Goal: Navigation & Orientation: Find specific page/section

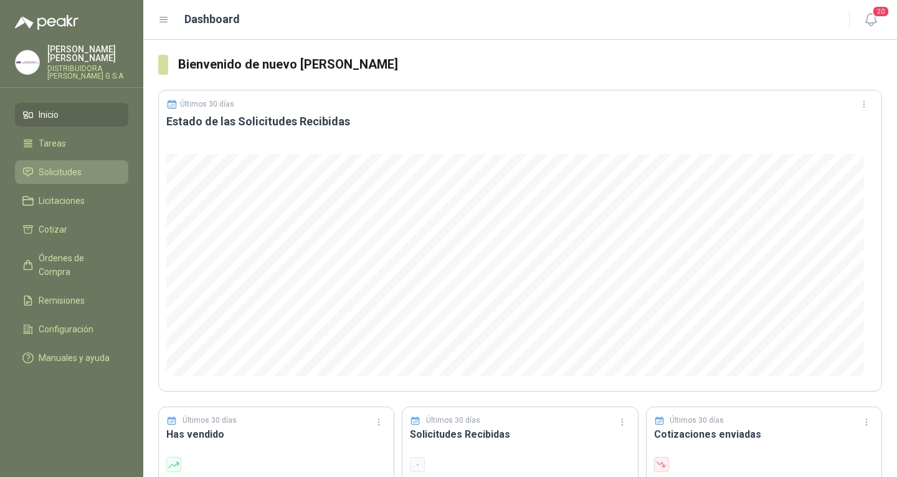
click at [69, 165] on span "Solicitudes" at bounding box center [60, 172] width 43 height 14
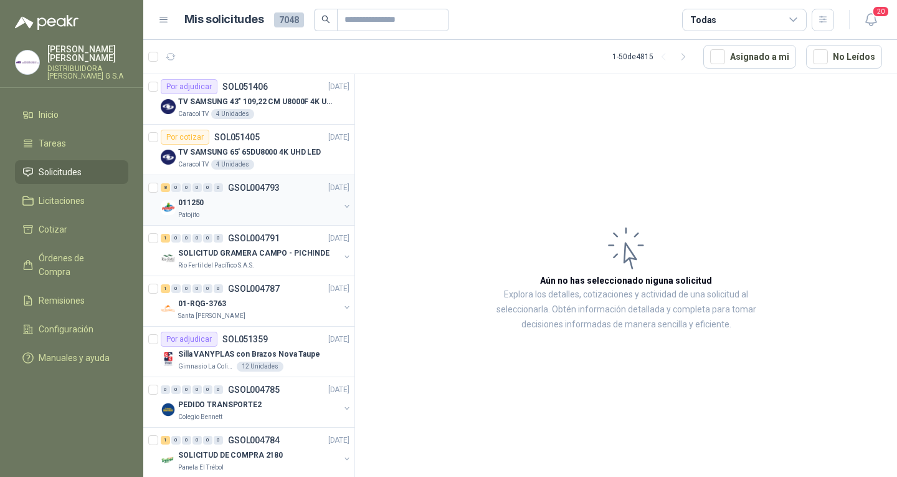
click at [265, 218] on div "Patojito" at bounding box center [258, 215] width 161 height 10
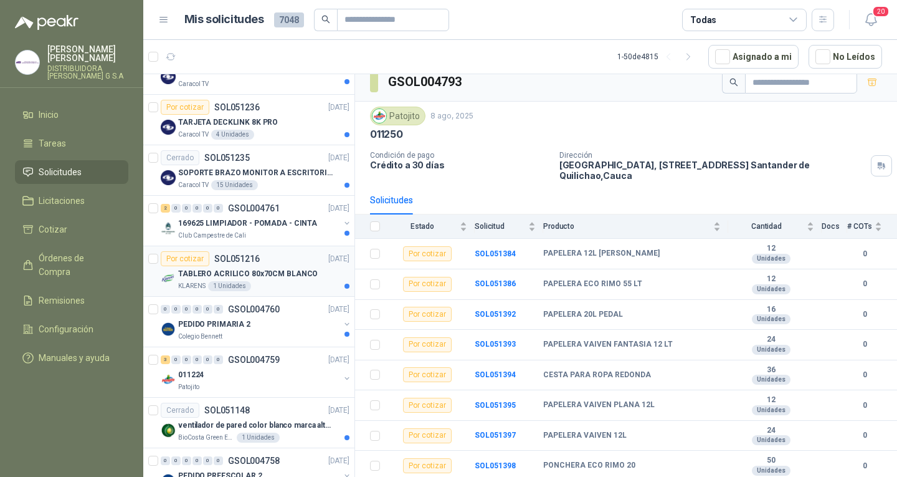
scroll to position [935, 0]
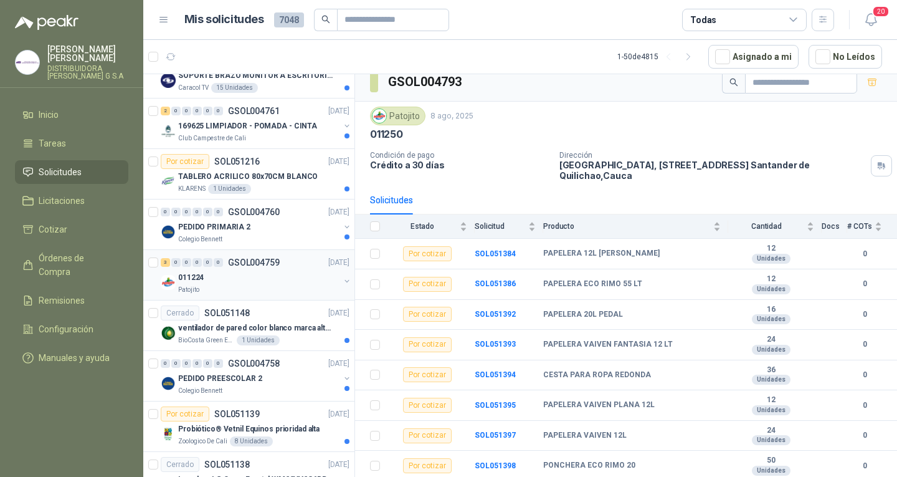
click at [218, 263] on div "0" at bounding box center [218, 262] width 9 height 9
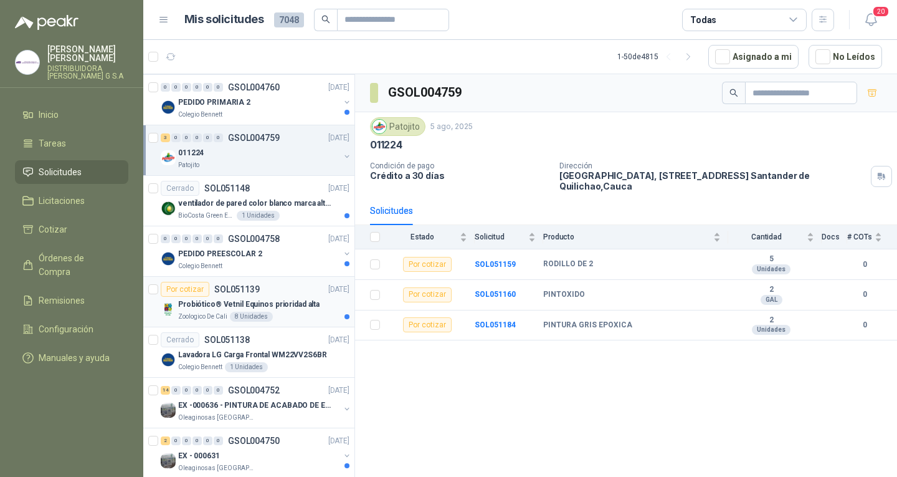
scroll to position [1184, 0]
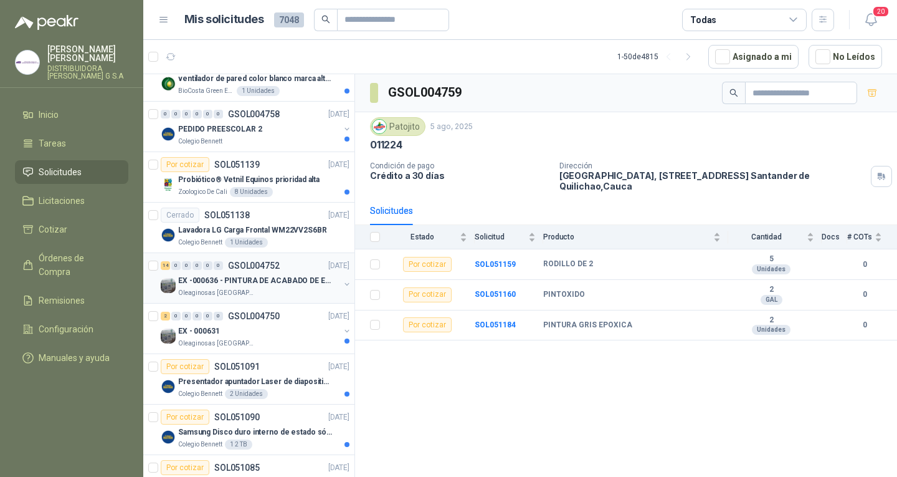
click at [262, 284] on p "EX -000636 - PINTURA DE ACABADO DE EQUIPOS, ESTRUC" at bounding box center [255, 281] width 155 height 12
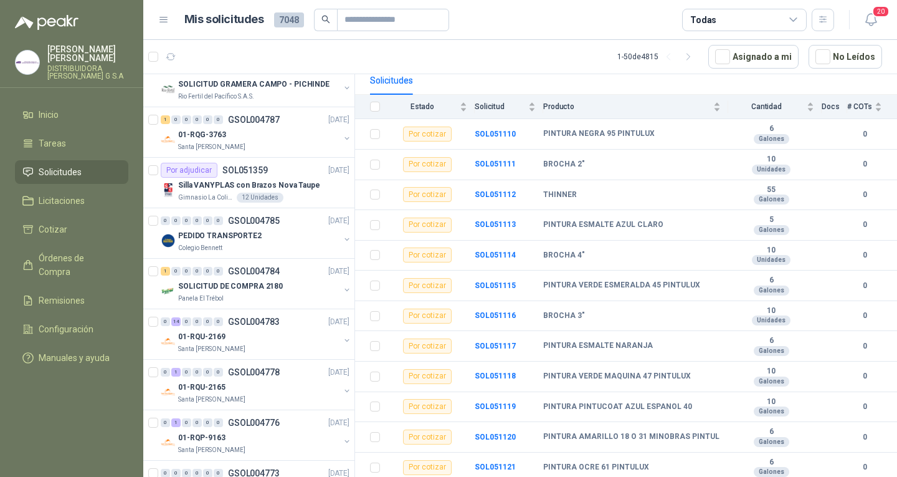
scroll to position [125, 0]
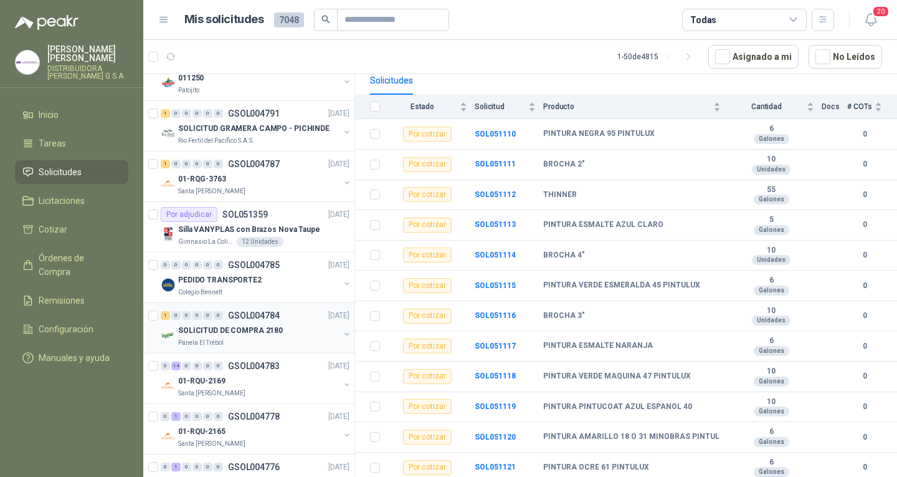
click at [216, 345] on p "Panela El Trébol" at bounding box center [200, 343] width 45 height 10
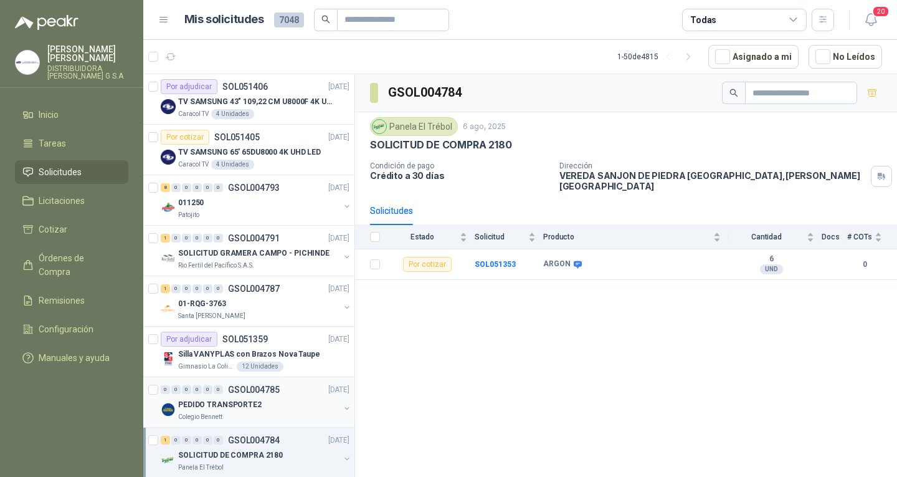
click at [297, 297] on div "01-RQG-3763" at bounding box center [258, 303] width 161 height 15
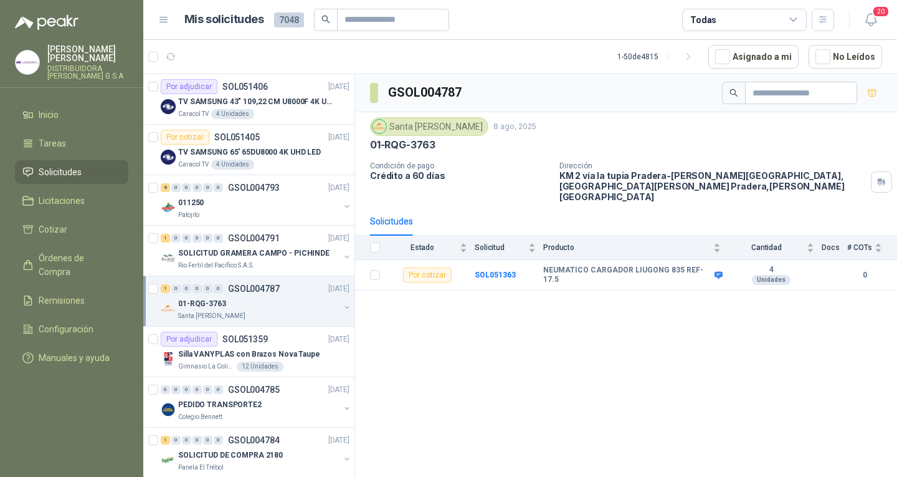
click at [90, 165] on li "Solicitudes" at bounding box center [71, 172] width 98 height 14
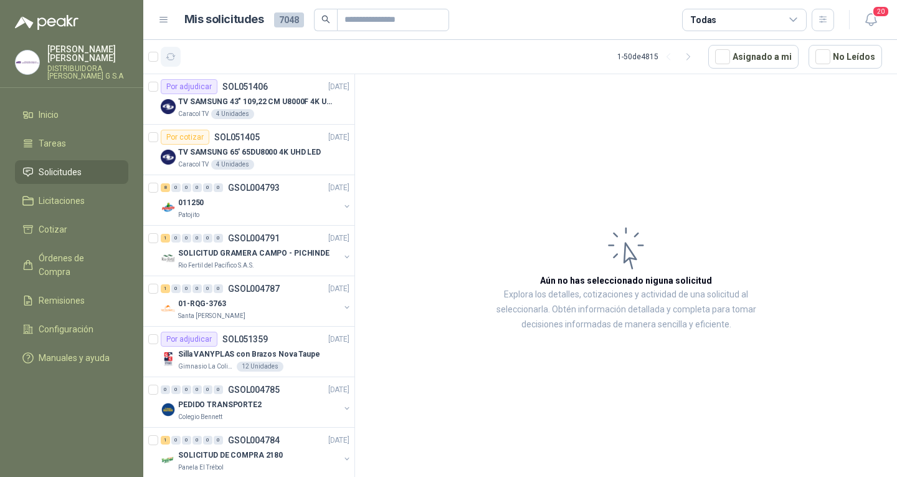
click at [168, 57] on icon "button" at bounding box center [171, 57] width 11 height 11
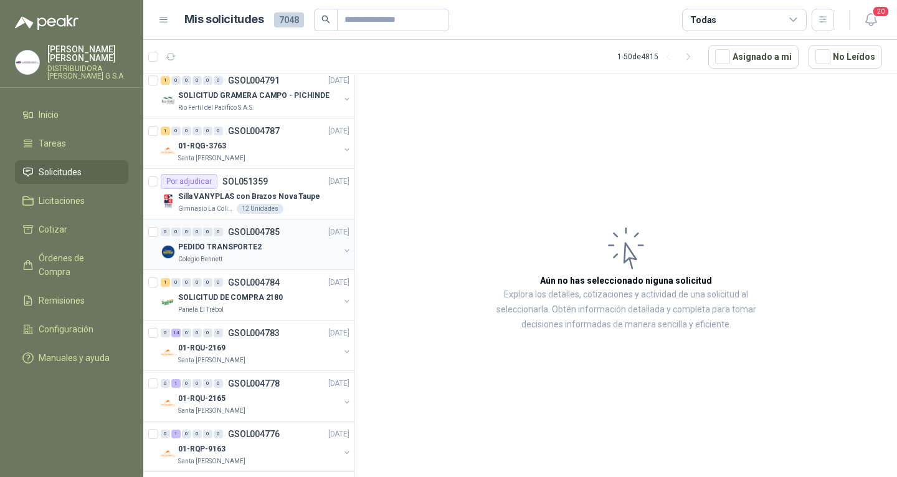
scroll to position [187, 0]
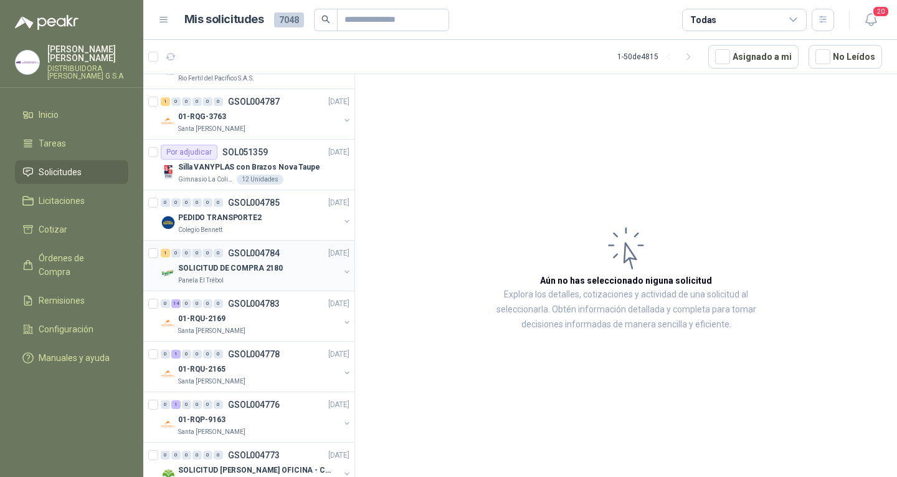
click at [262, 272] on p "SOLICITUD DE COMPRA 2180" at bounding box center [230, 268] width 105 height 12
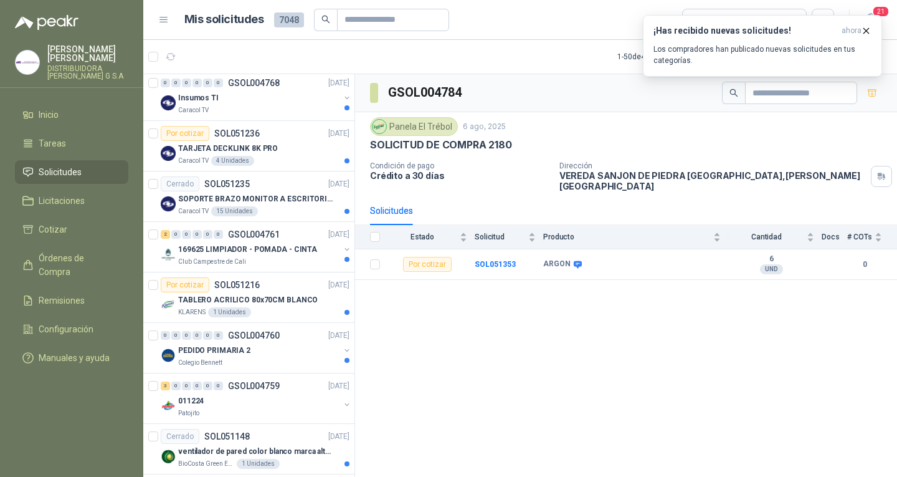
scroll to position [810, 0]
click at [171, 64] on button "button" at bounding box center [171, 57] width 20 height 20
click at [734, 40] on div "¡Has recibido nuevas solicitudes! ahora Los compradores han publicado nuevas so…" at bounding box center [763, 46] width 218 height 41
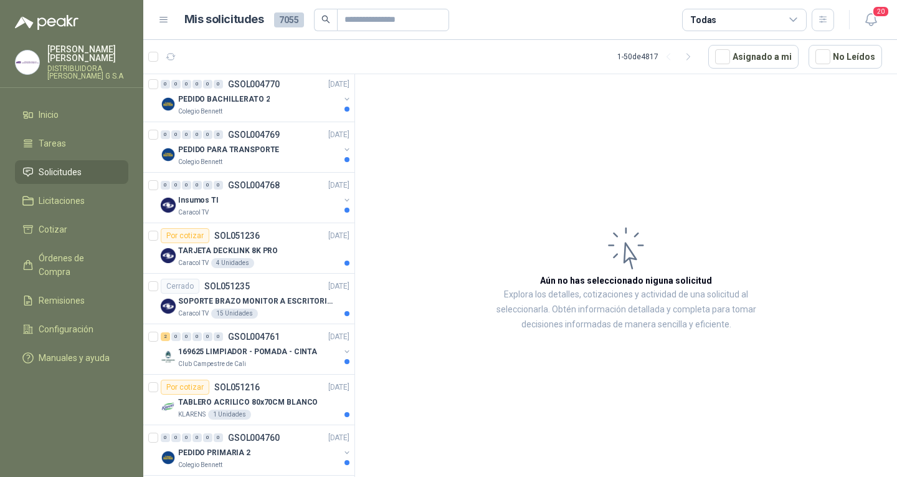
scroll to position [911, 0]
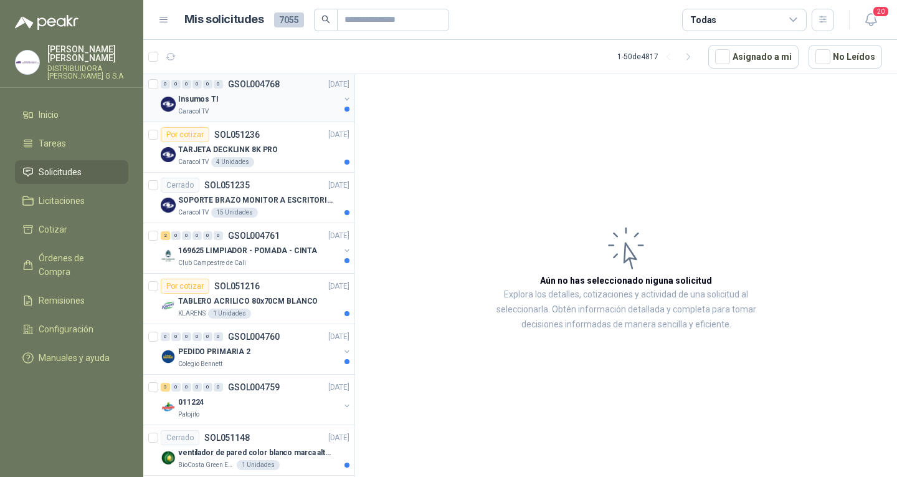
click at [332, 93] on div "Insumos TI Caracol TV" at bounding box center [256, 104] width 191 height 25
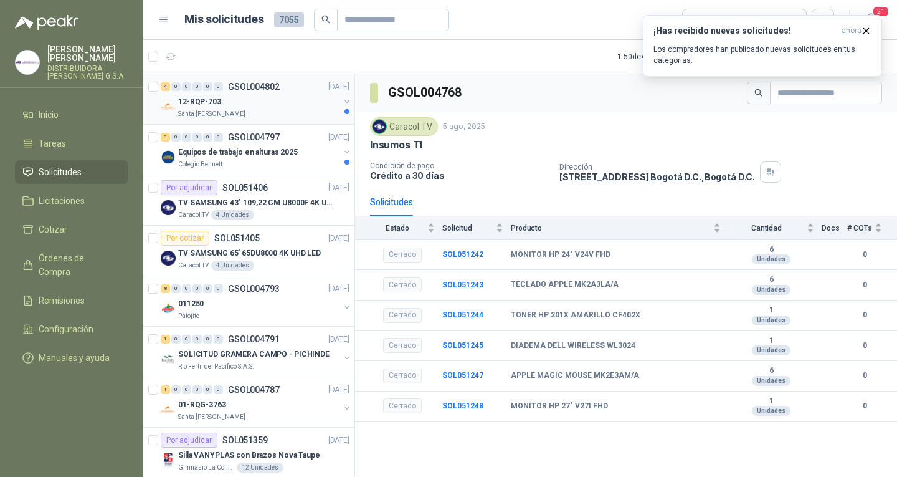
click at [216, 88] on div "0" at bounding box center [218, 86] width 9 height 9
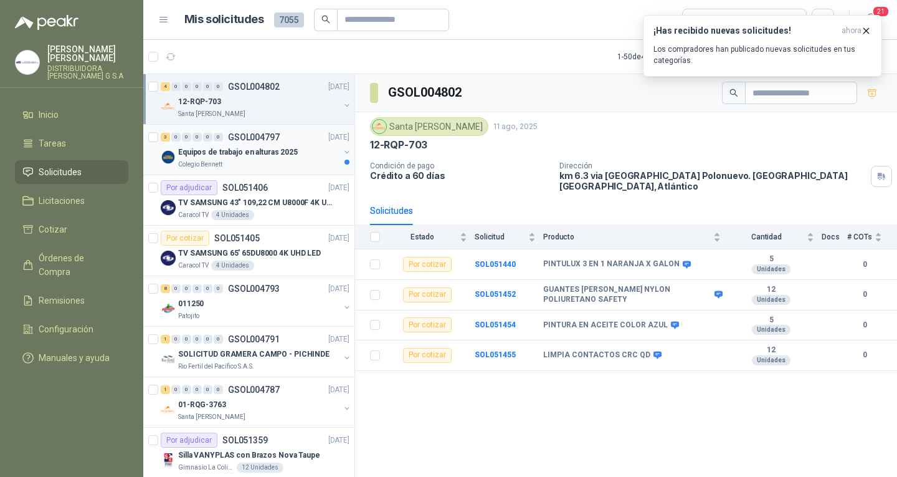
click at [277, 161] on div "Colegio Bennett" at bounding box center [258, 165] width 161 height 10
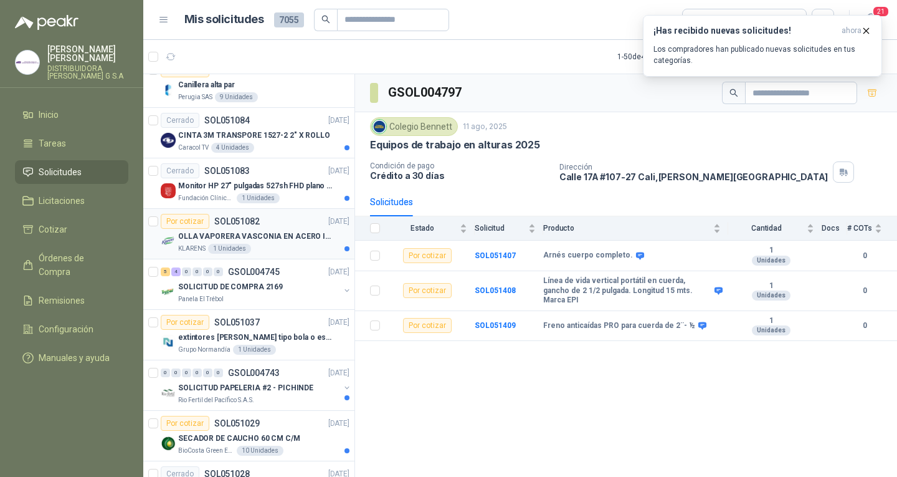
scroll to position [1745, 0]
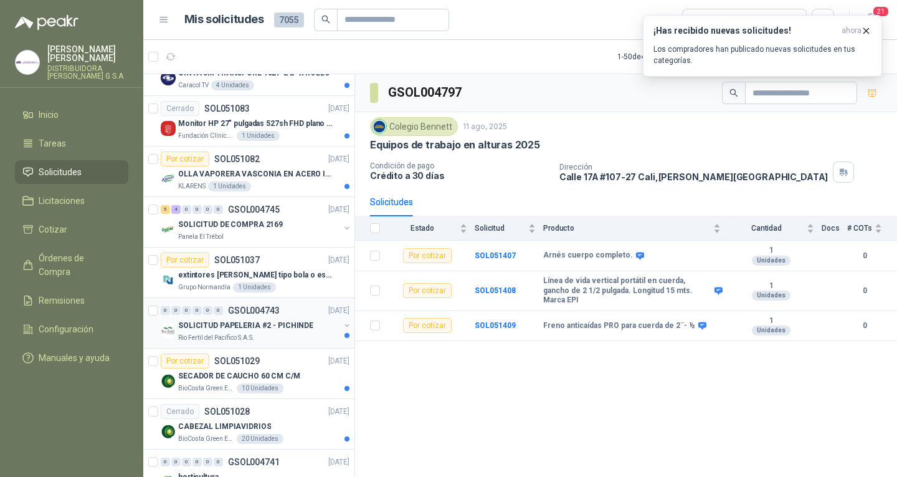
click at [283, 332] on div "SOLICITUD PAPELERIA #2 - PICHINDE" at bounding box center [258, 325] width 161 height 15
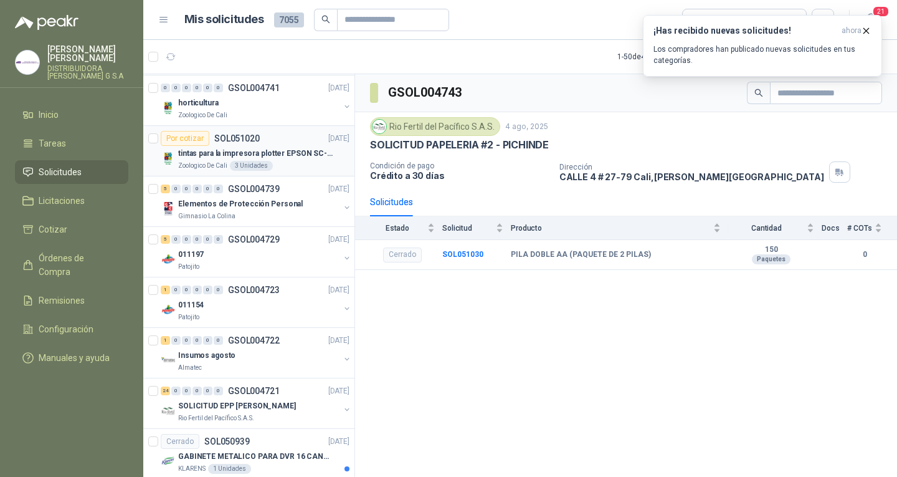
scroll to position [2145, 0]
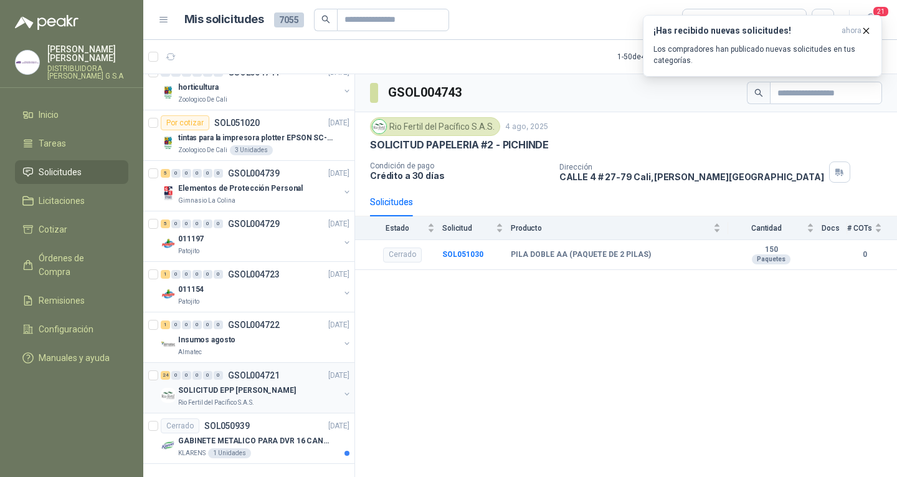
click at [290, 398] on div "Rio Fertil del Pacífico S.A.S." at bounding box center [258, 403] width 161 height 10
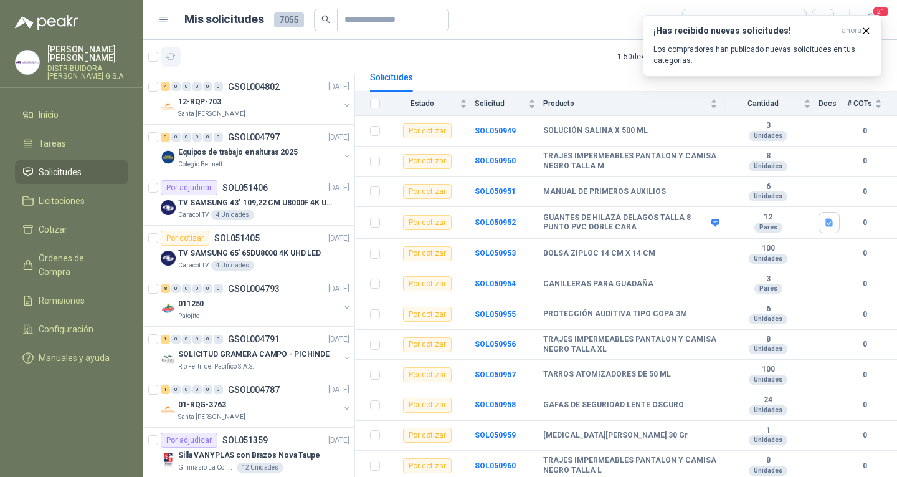
click at [180, 59] on button "button" at bounding box center [171, 57] width 20 height 20
click at [865, 30] on icon "button" at bounding box center [866, 31] width 11 height 11
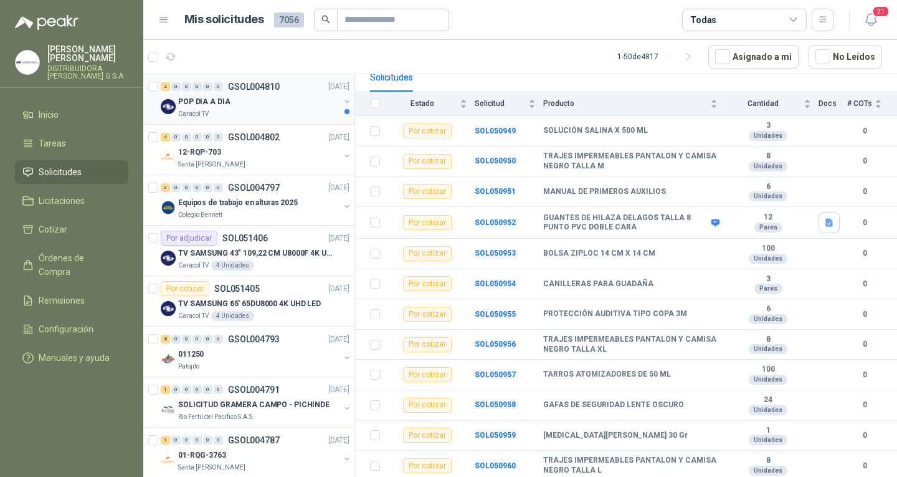
click at [312, 116] on div "Caracol TV" at bounding box center [258, 114] width 161 height 10
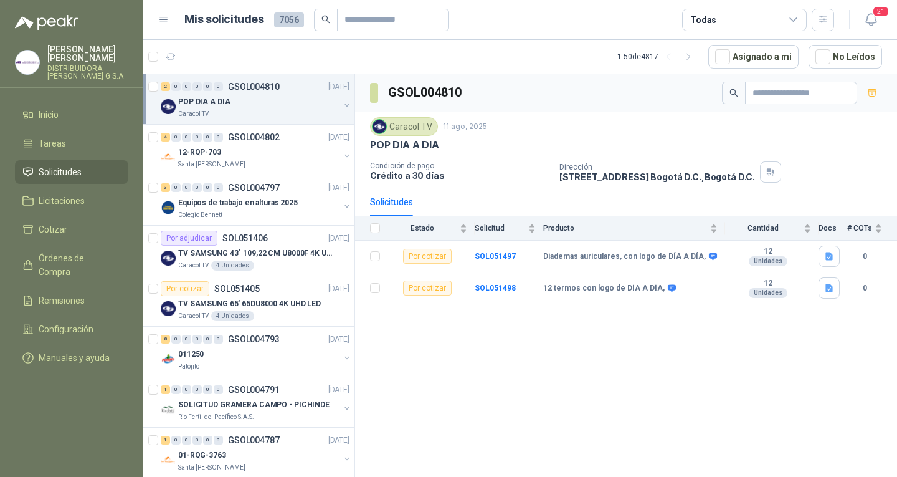
click at [94, 150] on ul "Inicio Tareas Solicitudes Licitaciones Cotizar Órdenes de Compra Remisiones Con…" at bounding box center [71, 239] width 143 height 272
click at [98, 165] on li "Solicitudes" at bounding box center [71, 172] width 98 height 14
